Goal: Find specific page/section: Find specific page/section

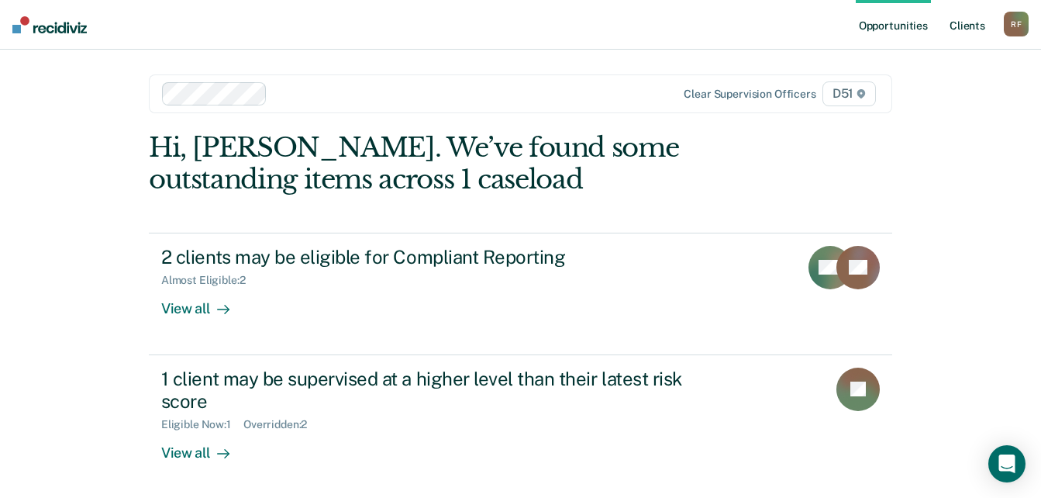
click at [976, 25] on link "Client s" at bounding box center [968, 25] width 42 height 50
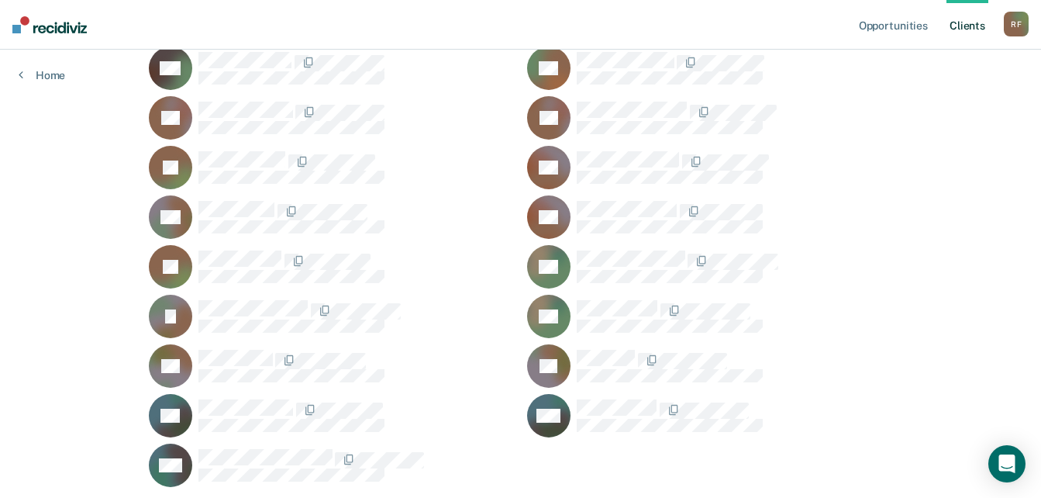
scroll to position [1784, 0]
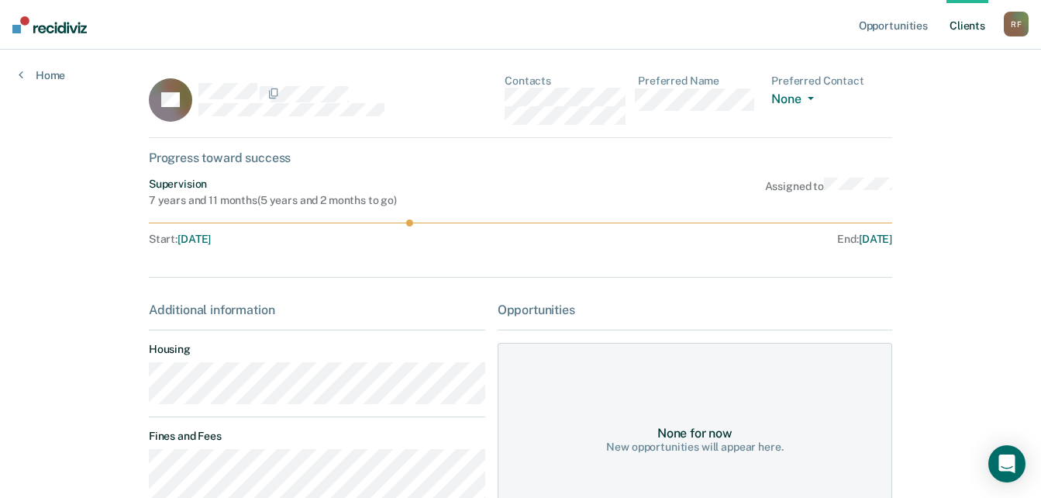
click at [507, 96] on div "TT Contacts Preferred Name Preferred Contact None Call Text Email None" at bounding box center [521, 106] width 744 height 64
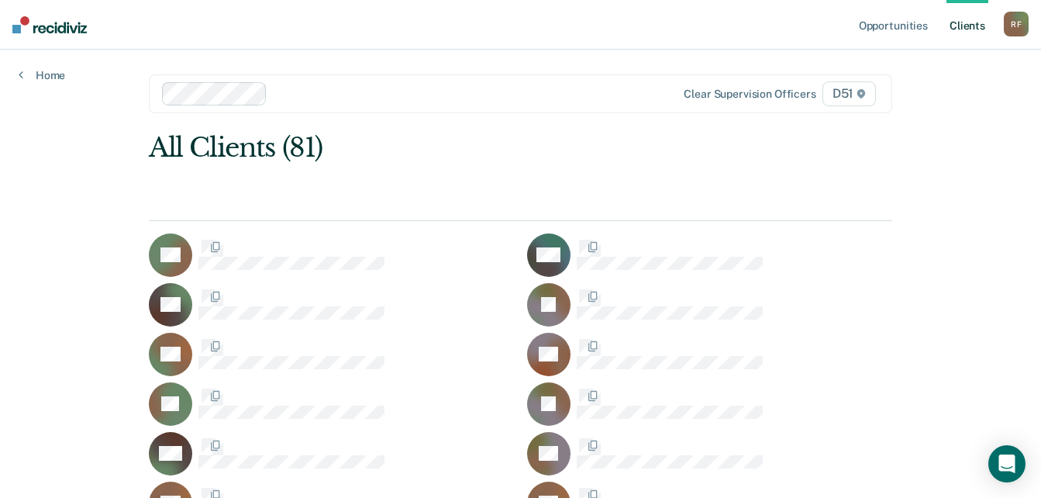
scroll to position [1784, 0]
